Goal: Task Accomplishment & Management: Use online tool/utility

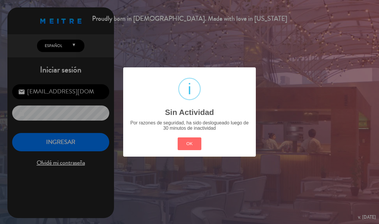
click at [187, 145] on button "OK" at bounding box center [189, 144] width 24 height 13
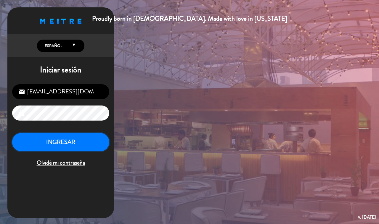
click at [74, 143] on button "INGRESAR" at bounding box center [60, 142] width 97 height 19
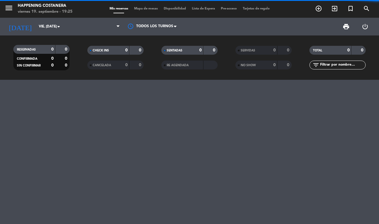
click at [144, 9] on span "Mapa de mesas" at bounding box center [146, 8] width 30 height 3
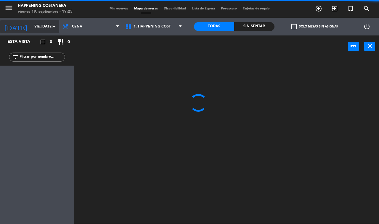
click at [33, 27] on input "vie. [DATE]" at bounding box center [54, 27] width 47 height 10
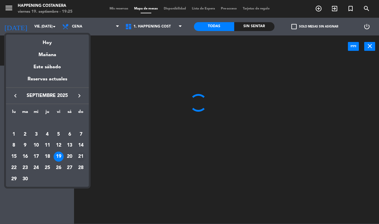
click at [80, 155] on div "21" at bounding box center [81, 157] width 10 height 10
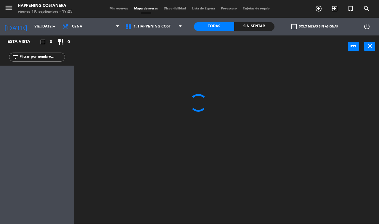
type input "dom. [DATE]"
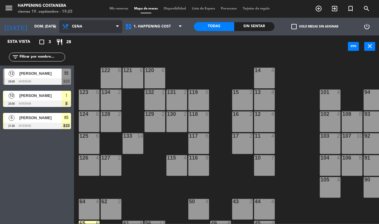
click at [98, 26] on span "Cena" at bounding box center [90, 26] width 63 height 13
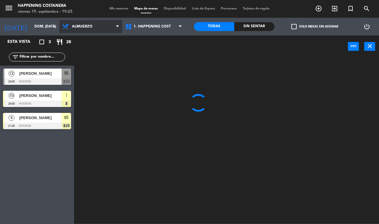
click at [95, 38] on ng-component "menu Happening Costanera viernes 19. septiembre - 19:25 Mis reservas Mapa de me…" at bounding box center [189, 112] width 379 height 224
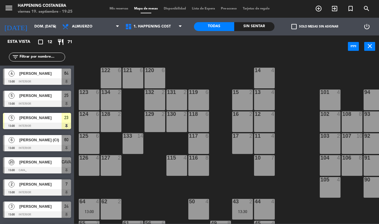
click at [38, 169] on div at bounding box center [37, 170] width 68 height 7
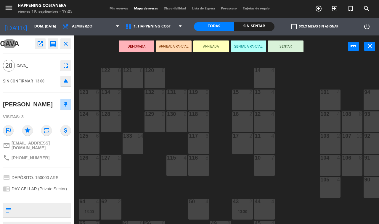
click at [66, 45] on icon "close" at bounding box center [65, 43] width 7 height 7
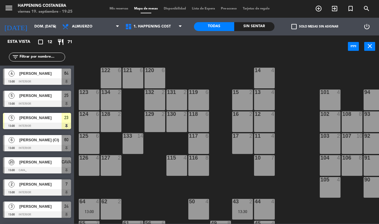
click at [100, 51] on div "power_input close" at bounding box center [211, 46] width 274 height 22
